Goal: Download file/media

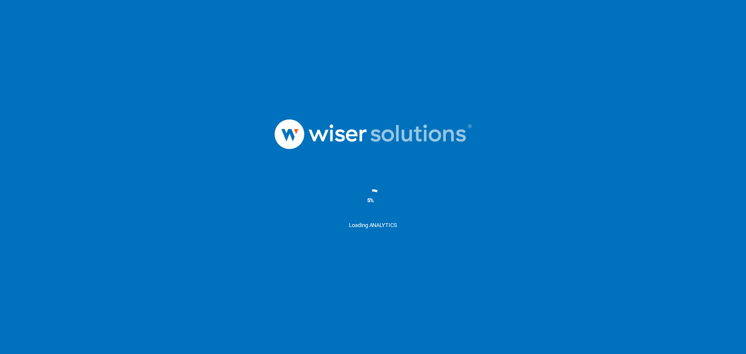
click at [0, 354] on nordpass-portal at bounding box center [0, 354] width 0 height 0
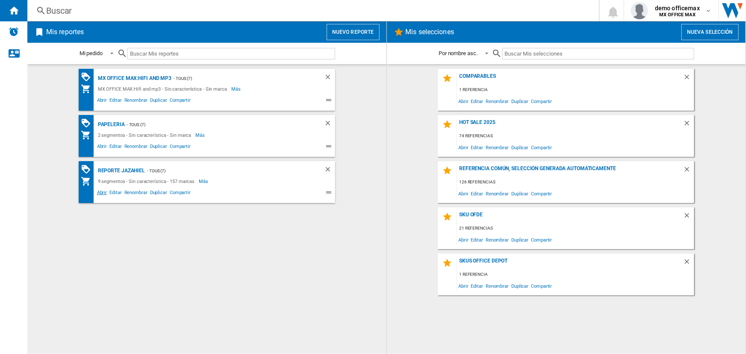
click at [102, 194] on span "Abrir" at bounding box center [102, 194] width 13 height 10
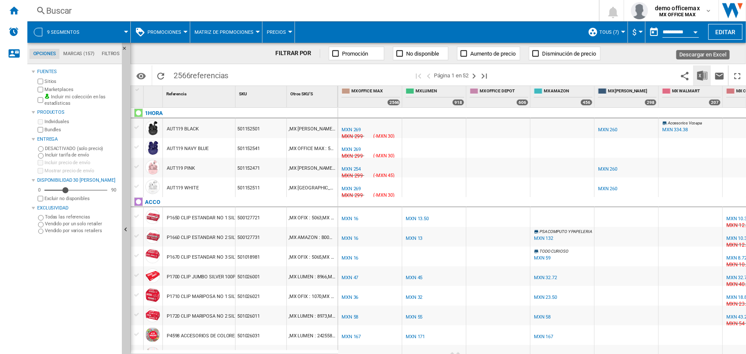
click at [701, 71] on img "Descargar en Excel" at bounding box center [702, 76] width 10 height 10
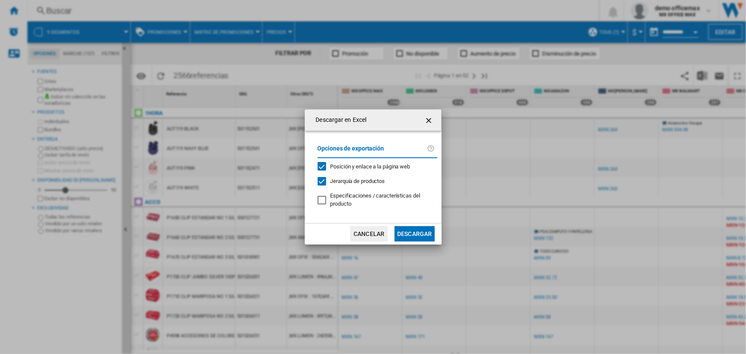
click at [380, 183] on span "Jerarquía de productos" at bounding box center [357, 181] width 55 height 6
click at [421, 236] on button "Descargar" at bounding box center [415, 233] width 40 height 15
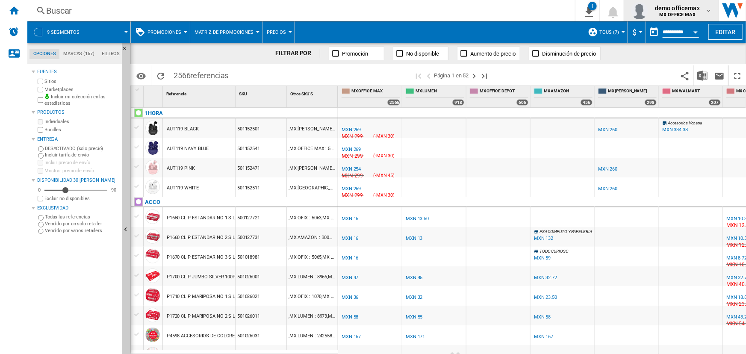
click at [678, 9] on span "demo officemax" at bounding box center [677, 8] width 45 height 9
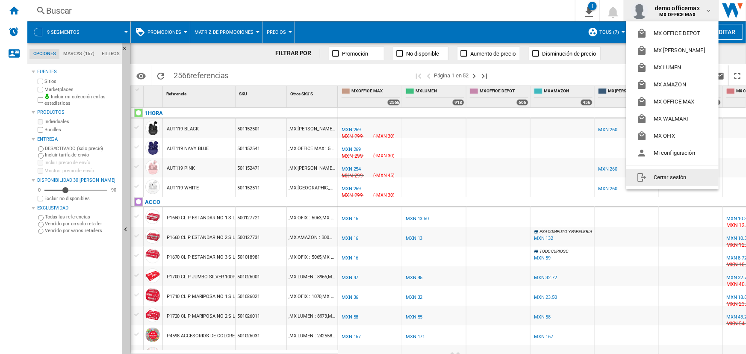
click at [655, 177] on button "Cerrar sesión" at bounding box center [672, 177] width 92 height 17
